Goal: Task Accomplishment & Management: Manage account settings

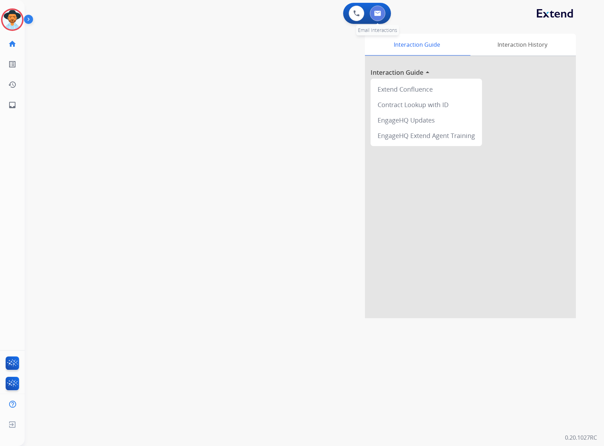
click at [381, 12] on button at bounding box center [377, 13] width 15 height 15
select select "**********"
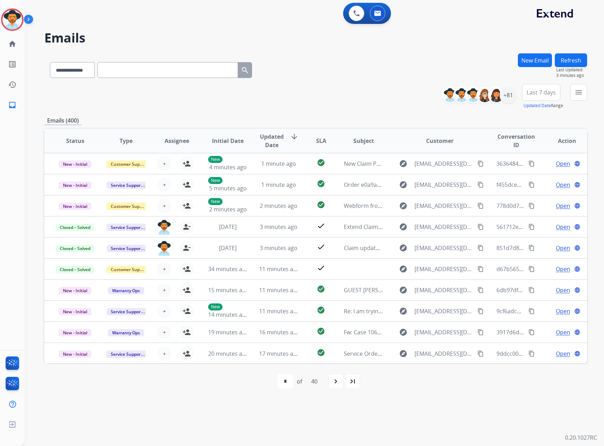
click at [566, 65] on button "Refresh" at bounding box center [571, 60] width 32 height 14
click at [576, 95] on mat-icon "menu" at bounding box center [578, 92] width 8 height 8
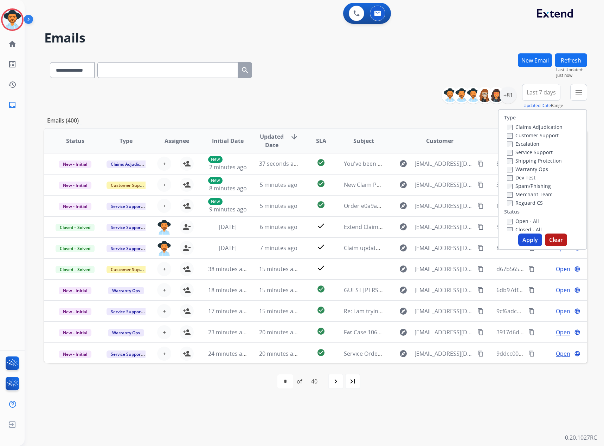
click at [528, 155] on label "Service Support" at bounding box center [530, 152] width 46 height 7
click at [513, 140] on label "New - Reply" at bounding box center [525, 141] width 37 height 7
click at [513, 137] on div "New - Reply" at bounding box center [544, 141] width 74 height 8
click at [521, 129] on div "New - Initial" at bounding box center [544, 132] width 74 height 8
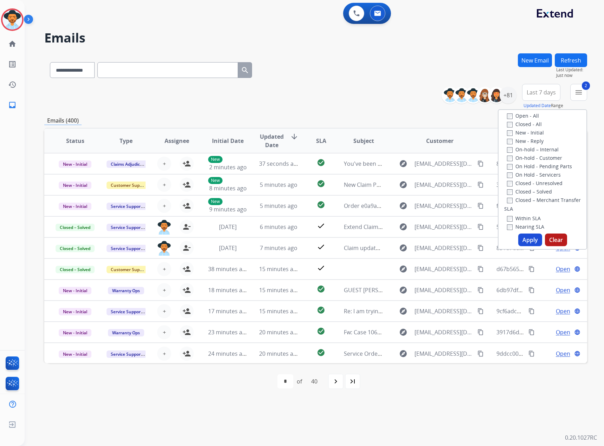
click at [516, 142] on label "New - Reply" at bounding box center [525, 141] width 37 height 7
click at [521, 135] on label "New - Initial" at bounding box center [525, 132] width 37 height 7
click at [521, 142] on label "New - Reply" at bounding box center [525, 141] width 37 height 7
click at [526, 237] on button "Apply" at bounding box center [530, 240] width 24 height 13
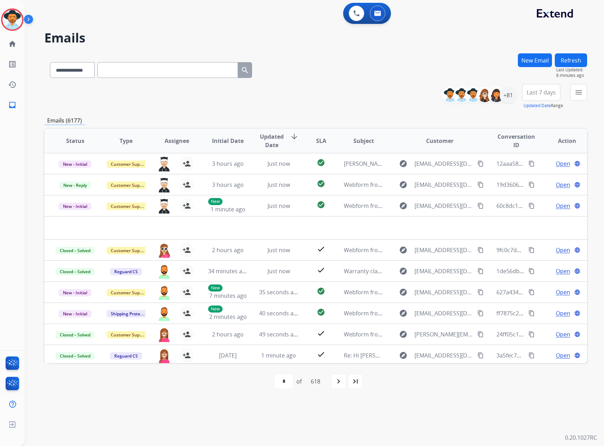
select select "**********"
click at [510, 95] on div "+81" at bounding box center [508, 95] width 17 height 17
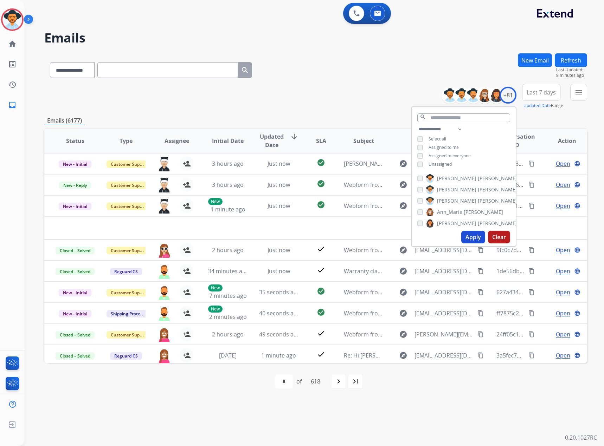
click at [442, 149] on span "Assigned to me" at bounding box center [444, 147] width 30 height 6
click at [577, 85] on button "menu Filters" at bounding box center [578, 92] width 17 height 17
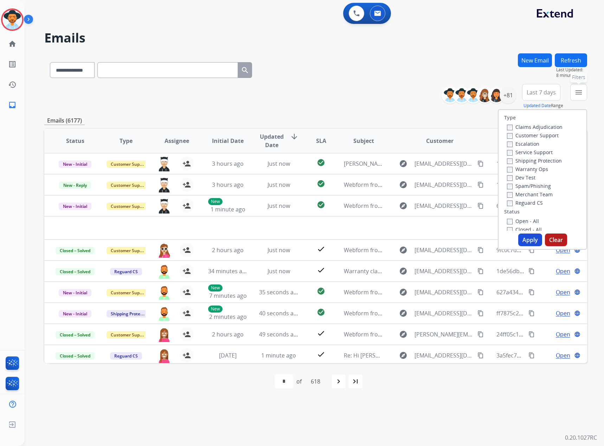
click at [578, 93] on mat-icon "menu" at bounding box center [578, 92] width 8 height 8
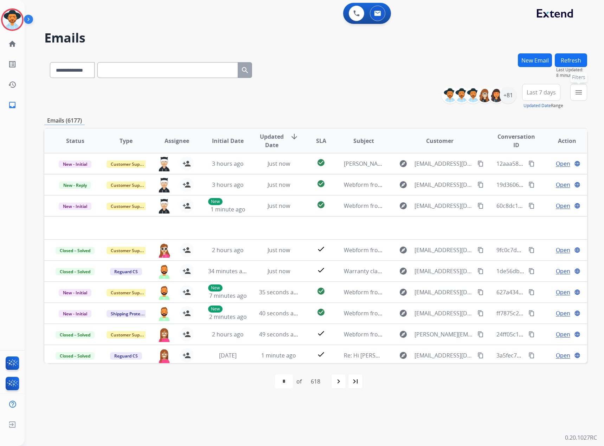
click at [576, 96] on mat-icon "menu" at bounding box center [578, 92] width 8 height 8
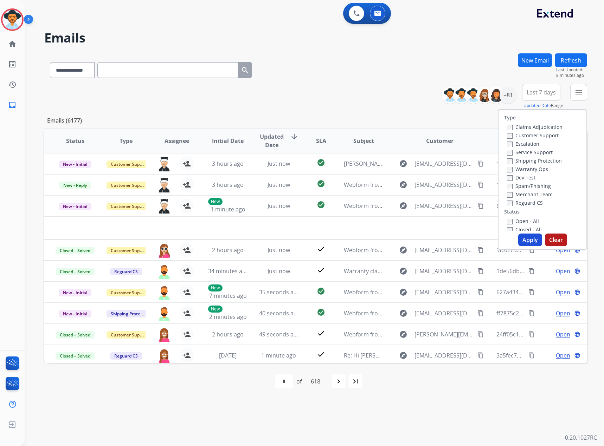
click at [513, 235] on label "New - Initial" at bounding box center [525, 238] width 37 height 7
click at [517, 243] on label "New - Reply" at bounding box center [525, 246] width 37 height 7
click at [526, 240] on button "Apply" at bounding box center [530, 240] width 24 height 13
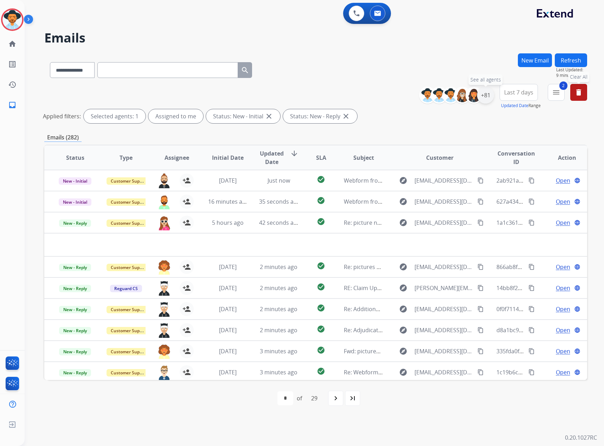
click at [477, 96] on div "+81" at bounding box center [485, 95] width 17 height 17
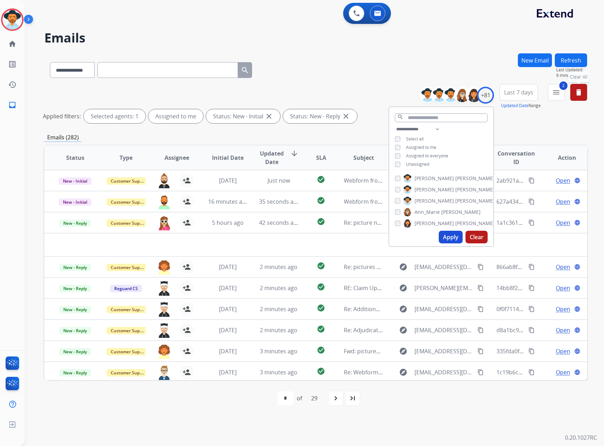
click at [450, 238] on button "Apply" at bounding box center [451, 237] width 24 height 13
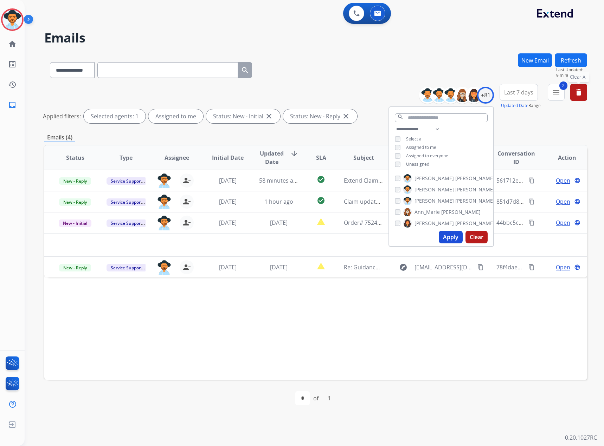
click at [289, 350] on div "Status Type Assignee Initial Date Updated Date arrow_downward SLA Subject Custo…" at bounding box center [315, 263] width 543 height 236
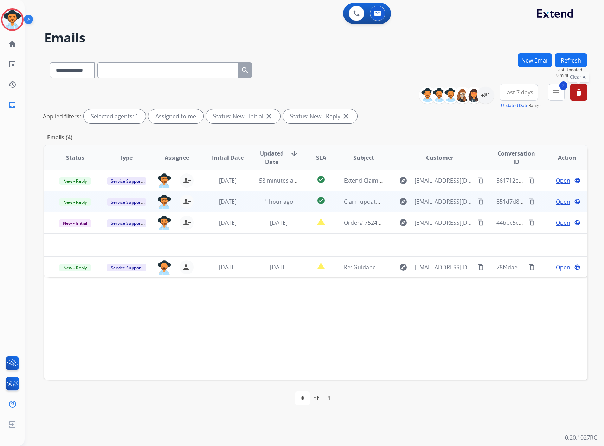
click at [560, 204] on span "Open" at bounding box center [563, 202] width 14 height 8
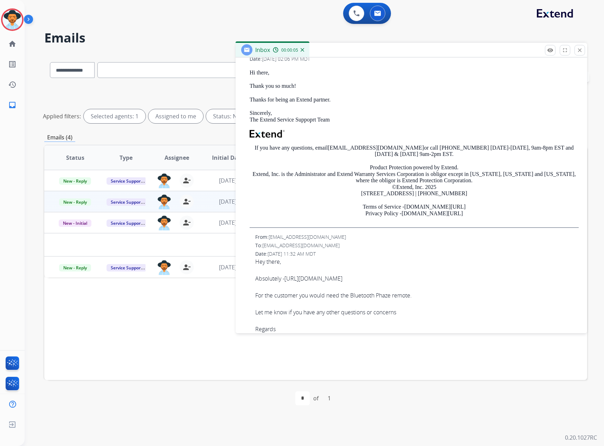
scroll to position [316, 0]
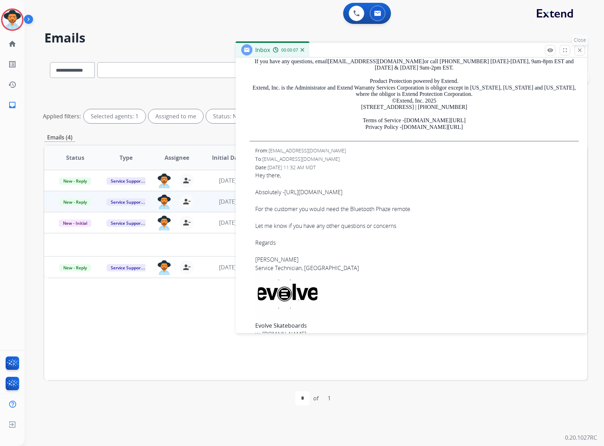
click at [583, 48] on button "close Close" at bounding box center [579, 50] width 11 height 11
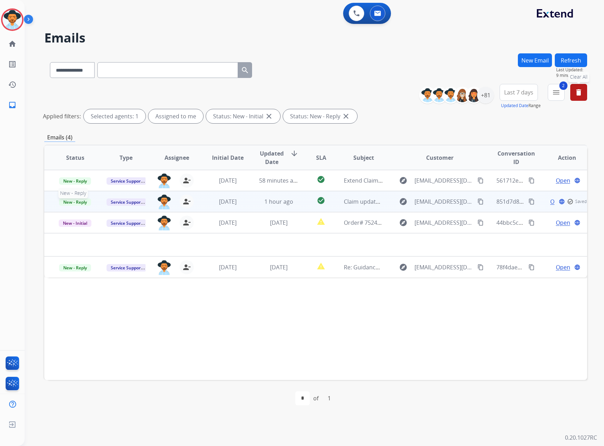
click at [73, 206] on span "New - Reply" at bounding box center [75, 202] width 32 height 7
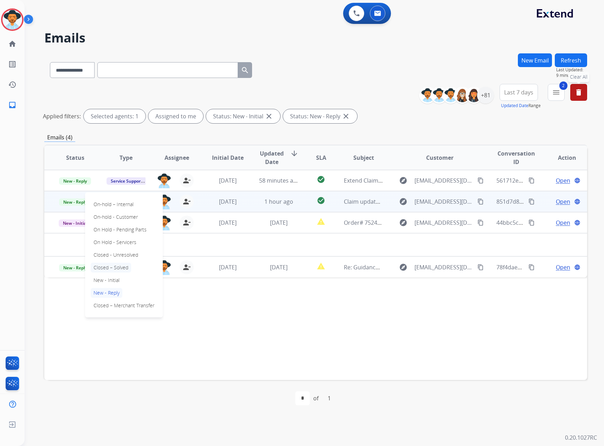
click at [112, 269] on p "Closed – Solved" at bounding box center [111, 268] width 40 height 10
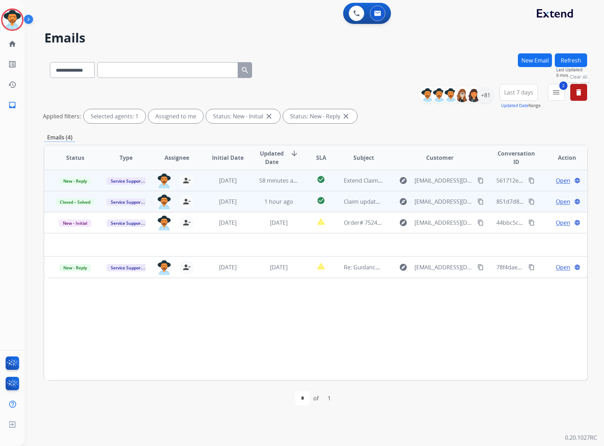
click at [556, 181] on span "Open" at bounding box center [563, 180] width 14 height 8
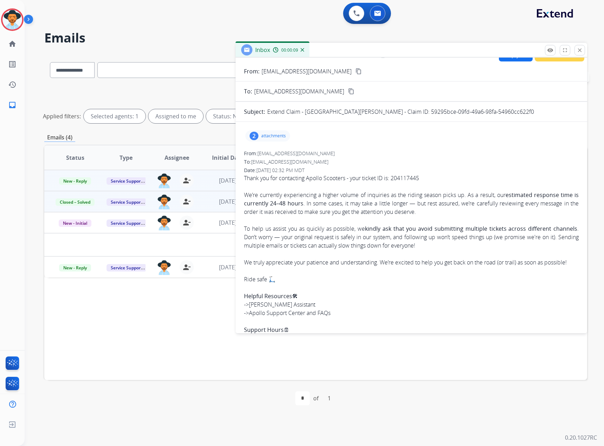
scroll to position [0, 0]
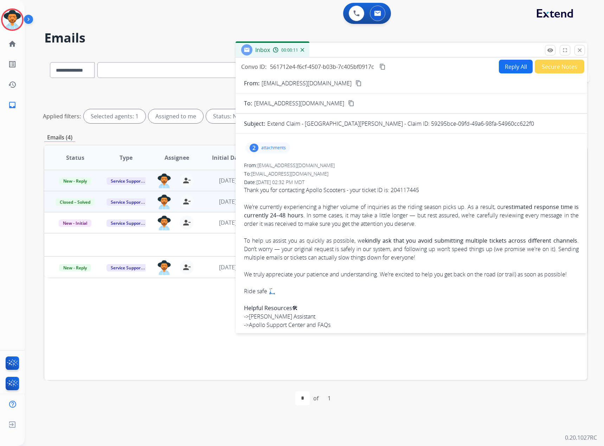
click at [272, 148] on p "attachments" at bounding box center [273, 148] width 25 height 6
click at [577, 49] on mat-icon "close" at bounding box center [580, 50] width 6 height 6
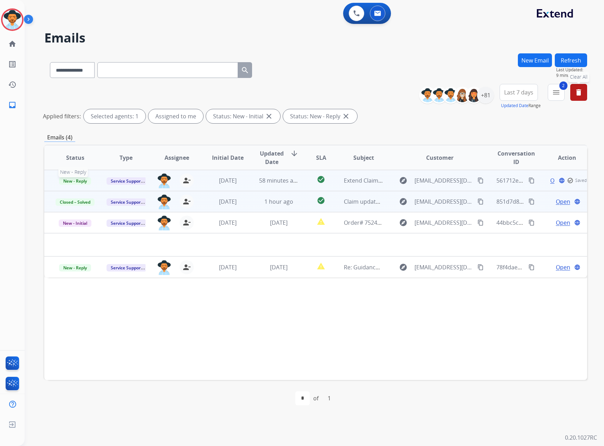
click at [66, 182] on span "New - Reply" at bounding box center [75, 181] width 32 height 7
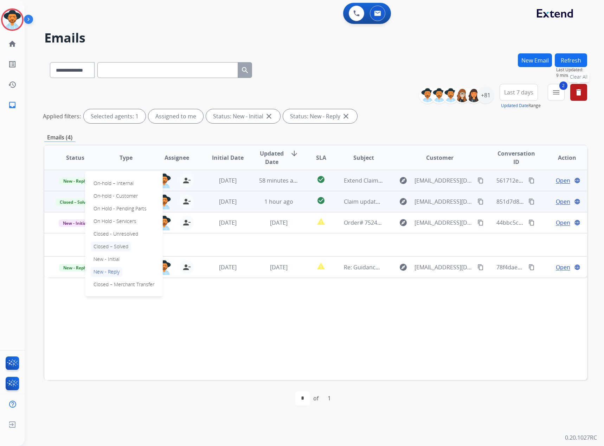
click at [109, 247] on p "Closed – Solved" at bounding box center [111, 247] width 40 height 10
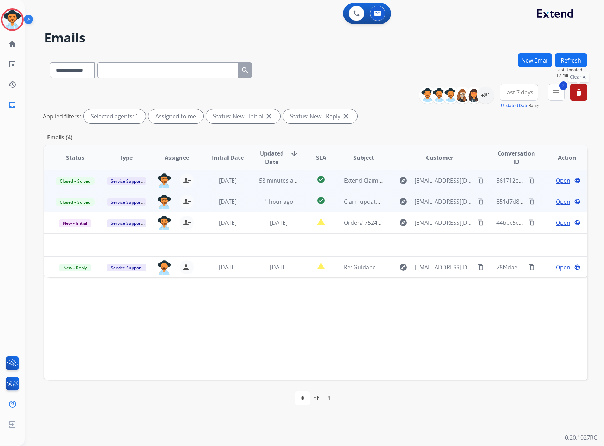
click at [579, 59] on button "Refresh" at bounding box center [571, 60] width 32 height 14
